Goal: Information Seeking & Learning: Find specific fact

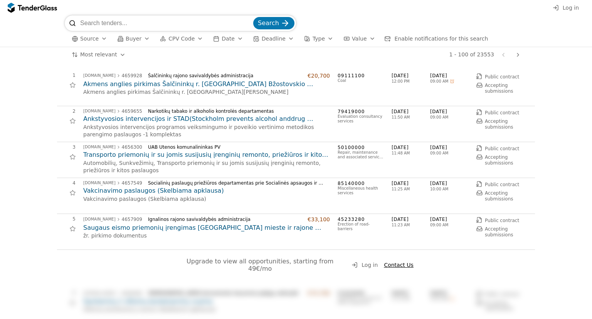
click at [147, 21] on input "search" at bounding box center [166, 22] width 172 height 15
type input "esvis"
click at [253, 17] on button "Search" at bounding box center [273, 23] width 41 height 12
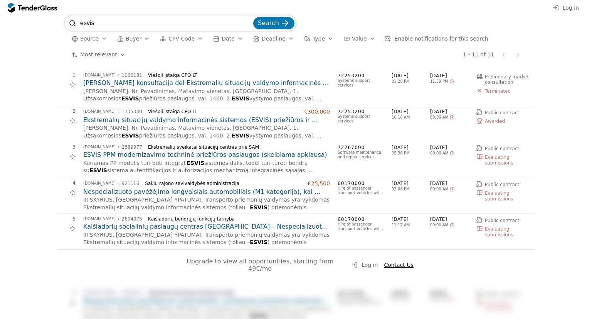
click at [137, 39] on span "Buyer" at bounding box center [134, 38] width 16 height 6
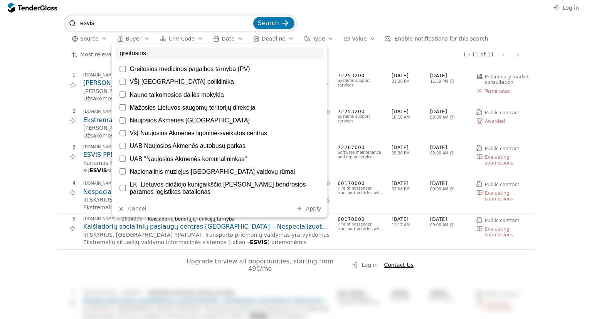
type input "greitosios"
click at [147, 67] on div "Greitosios medicinos pagalbos tarnyba (PV)" at bounding box center [225, 68] width 190 height 7
click at [312, 210] on span "Apply" at bounding box center [313, 208] width 15 height 6
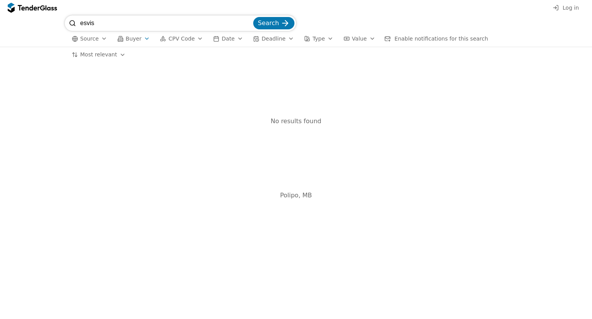
drag, startPoint x: 116, startPoint y: 25, endPoint x: 68, endPoint y: 20, distance: 48.1
click at [68, 20] on div "esvis Search" at bounding box center [180, 22] width 231 height 15
click at [253, 17] on button "Search" at bounding box center [273, 23] width 41 height 12
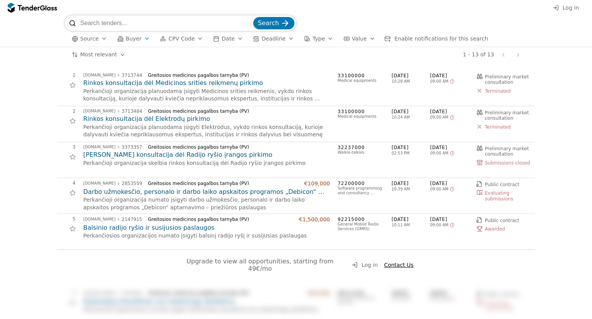
click at [101, 22] on input "search" at bounding box center [166, 22] width 172 height 15
type input "dekbera"
click at [253, 17] on button "Search" at bounding box center [273, 23] width 41 height 12
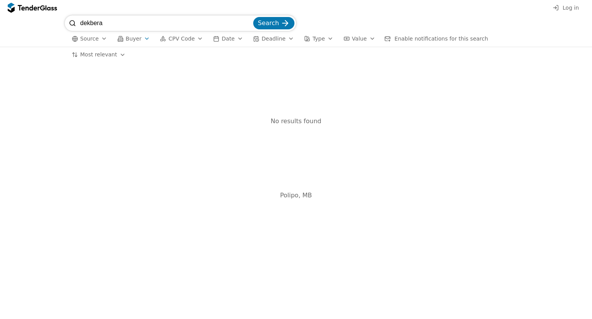
drag, startPoint x: 107, startPoint y: 23, endPoint x: 63, endPoint y: 22, distance: 44.4
click at [63, 22] on div "dekbera Search Source Buyer CPV Code Date Deadline Type Value Enable notificati…" at bounding box center [296, 30] width 585 height 31
click at [44, 8] on div at bounding box center [42, 7] width 5 height 5
